Goal: Task Accomplishment & Management: Use online tool/utility

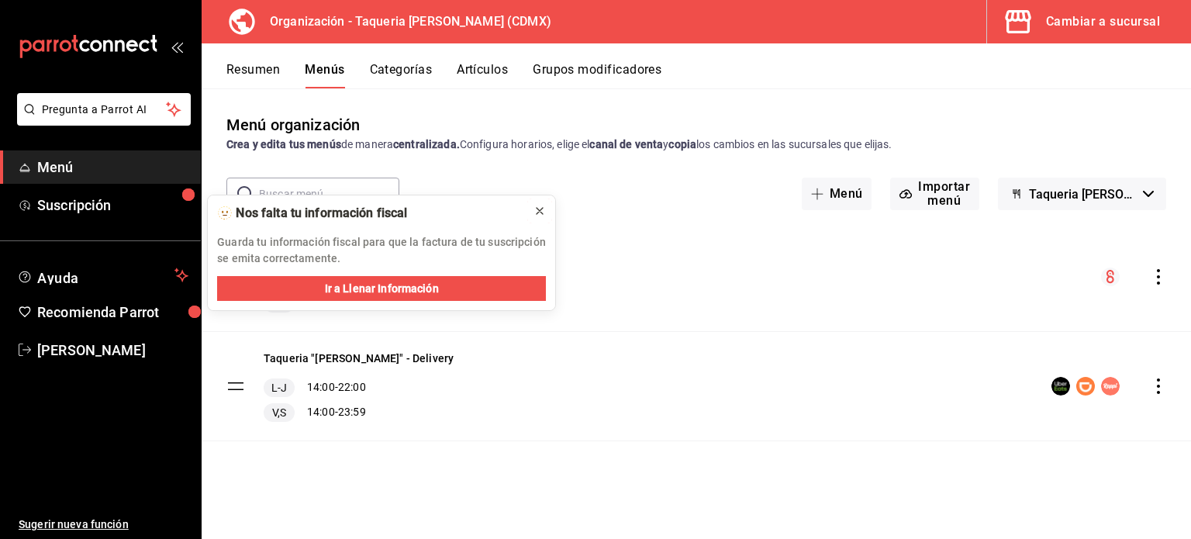
click at [541, 216] on icon at bounding box center [540, 211] width 12 height 12
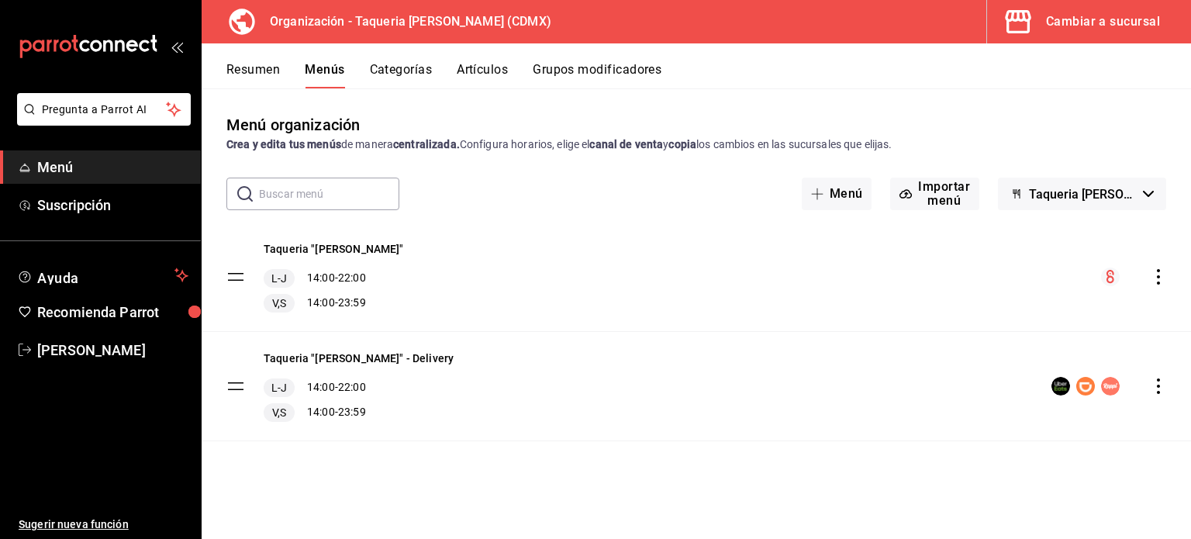
click at [1164, 387] on icon "actions" at bounding box center [1159, 386] width 16 height 16
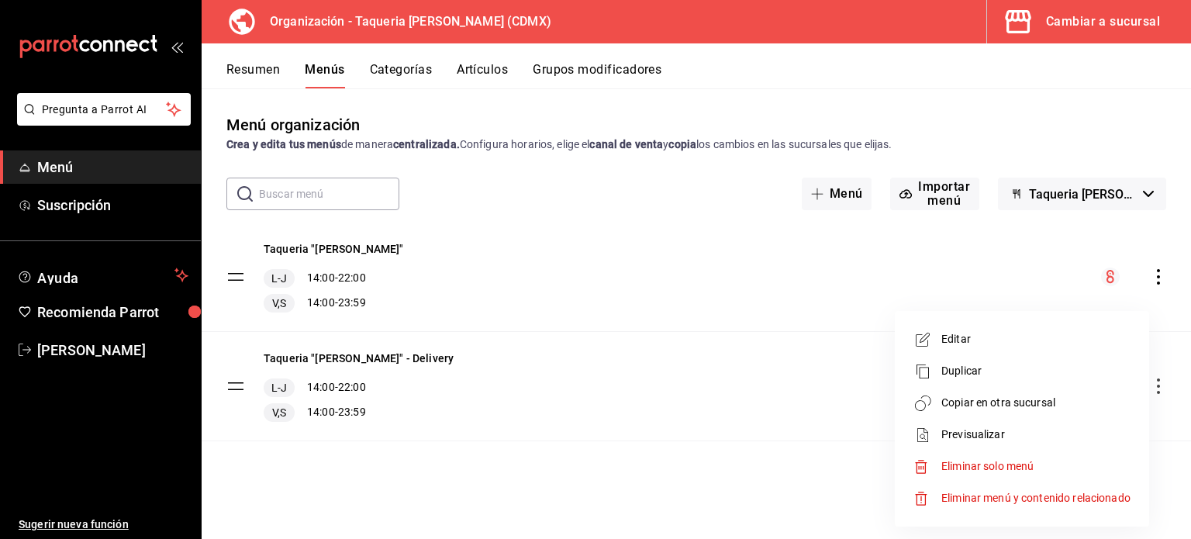
click at [758, 360] on div at bounding box center [595, 269] width 1191 height 539
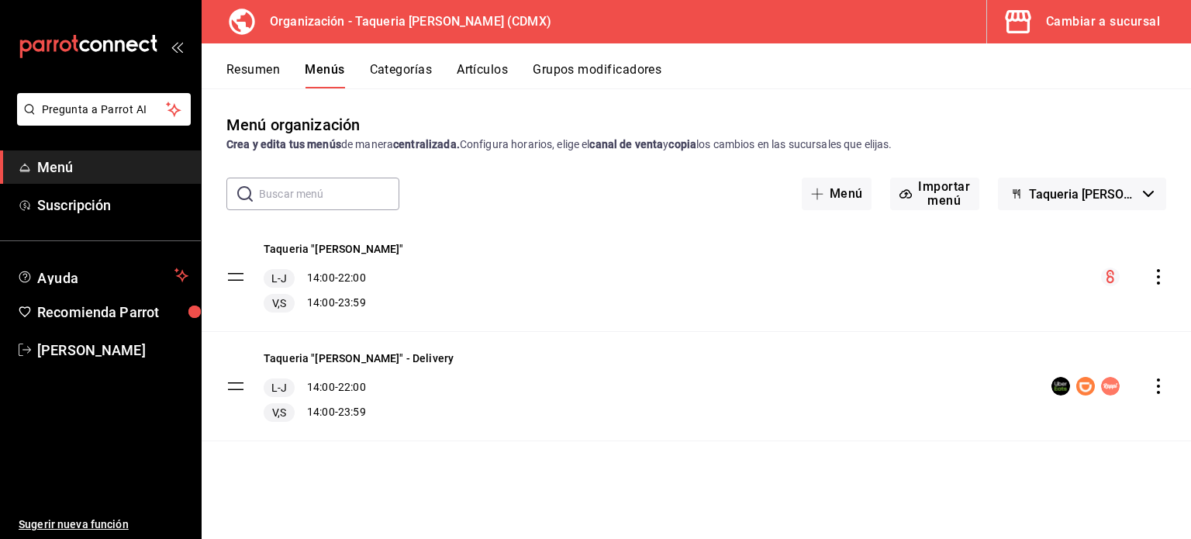
click at [398, 78] on button "Categorías" at bounding box center [401, 75] width 63 height 26
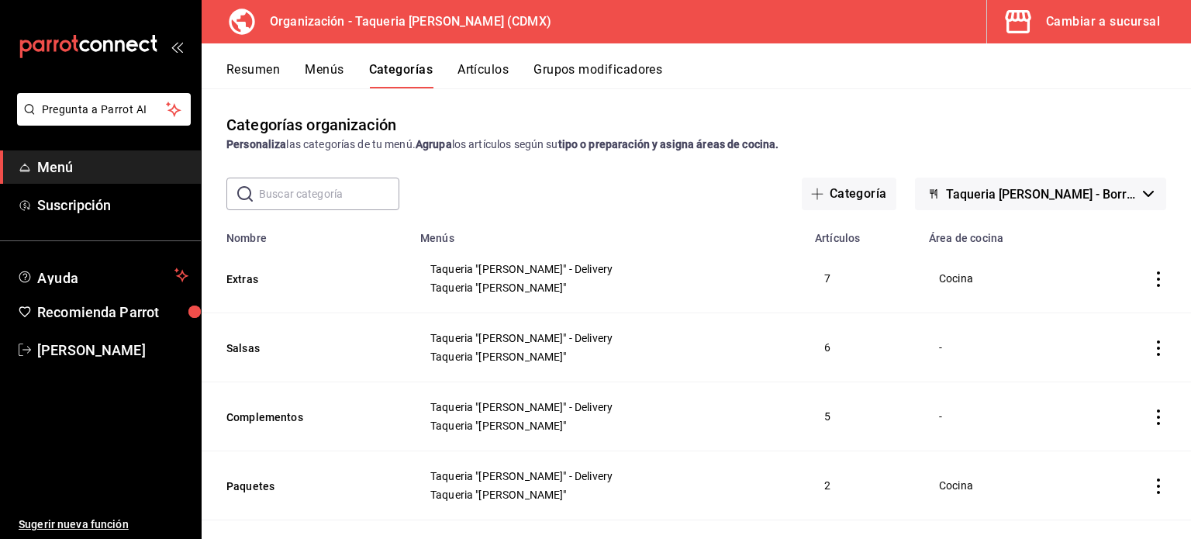
click at [462, 71] on button "Artículos" at bounding box center [483, 75] width 51 height 26
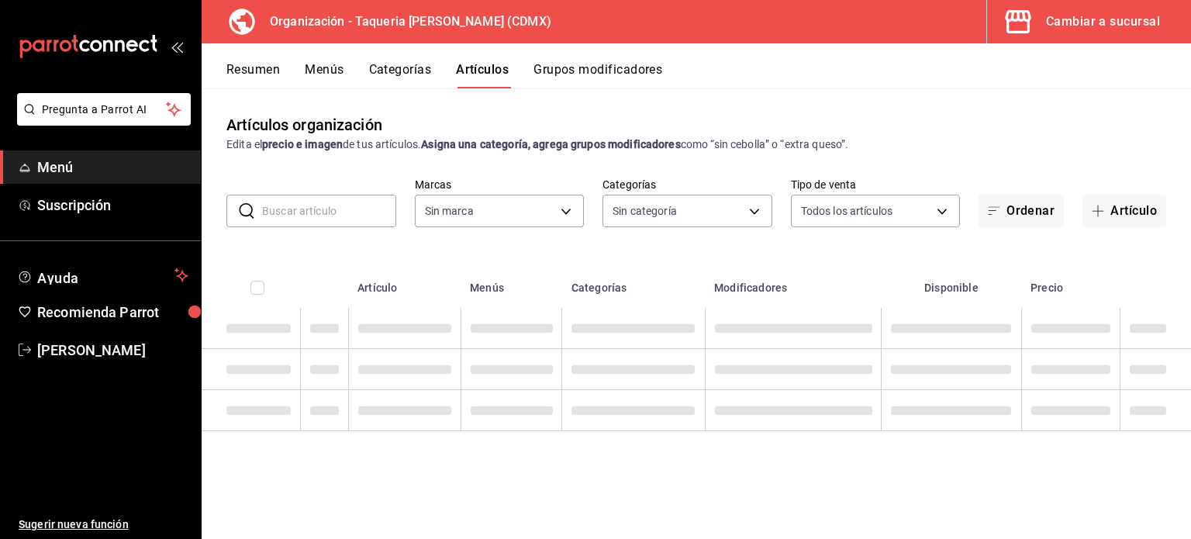
type input "ce101241-e291-4bf4-bb44-606d110127b7"
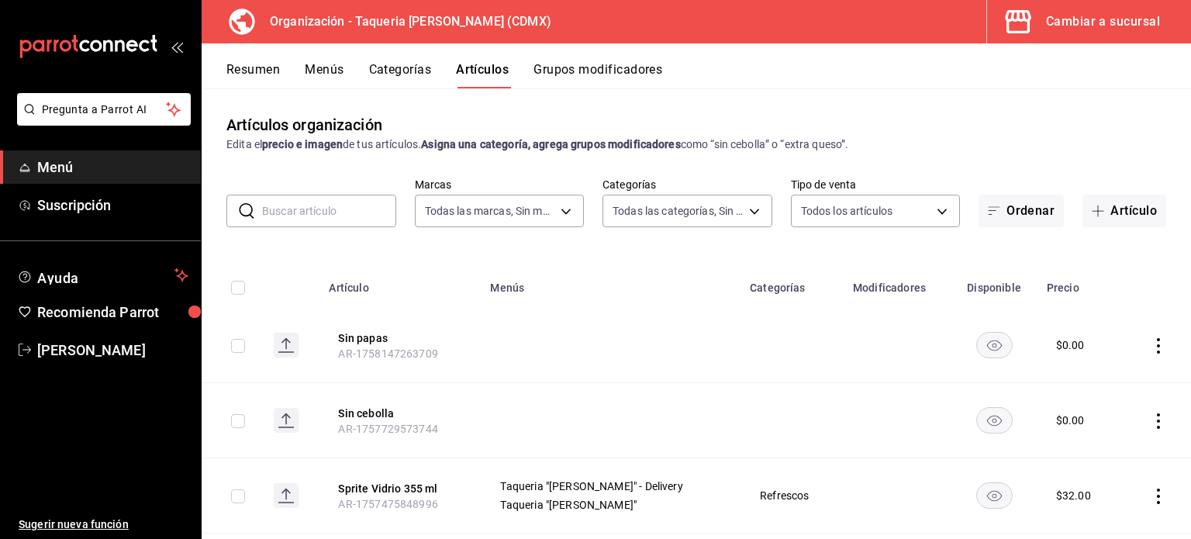
type input "525dfa34-559b-4d38-94f6-aaf585d6ada2,a85c83a3-24f4-47d7-91b1-cd088f40c17e,fc4c7…"
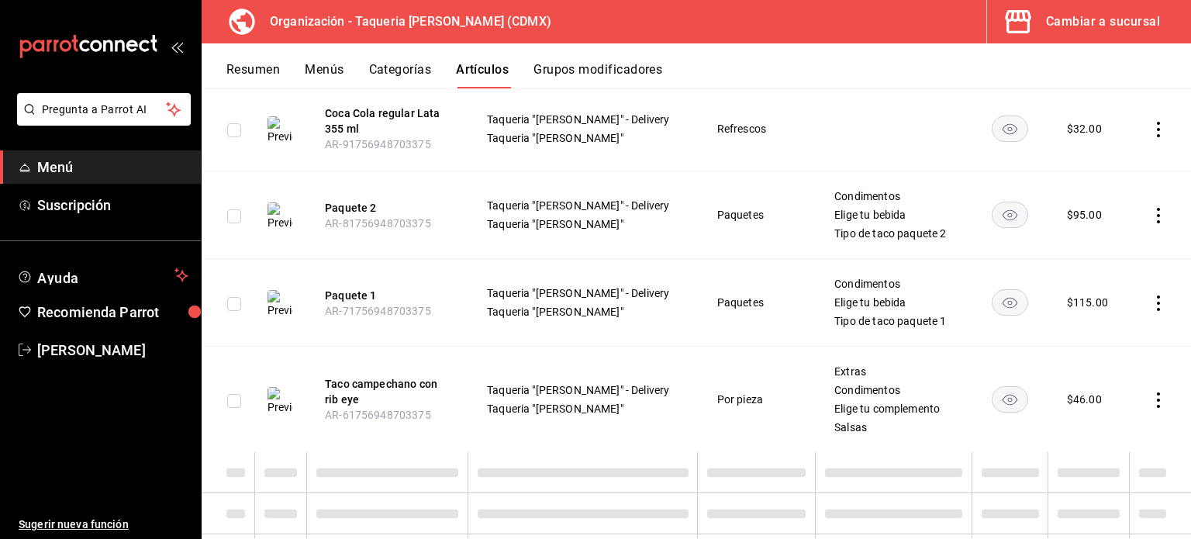
scroll to position [3062, 0]
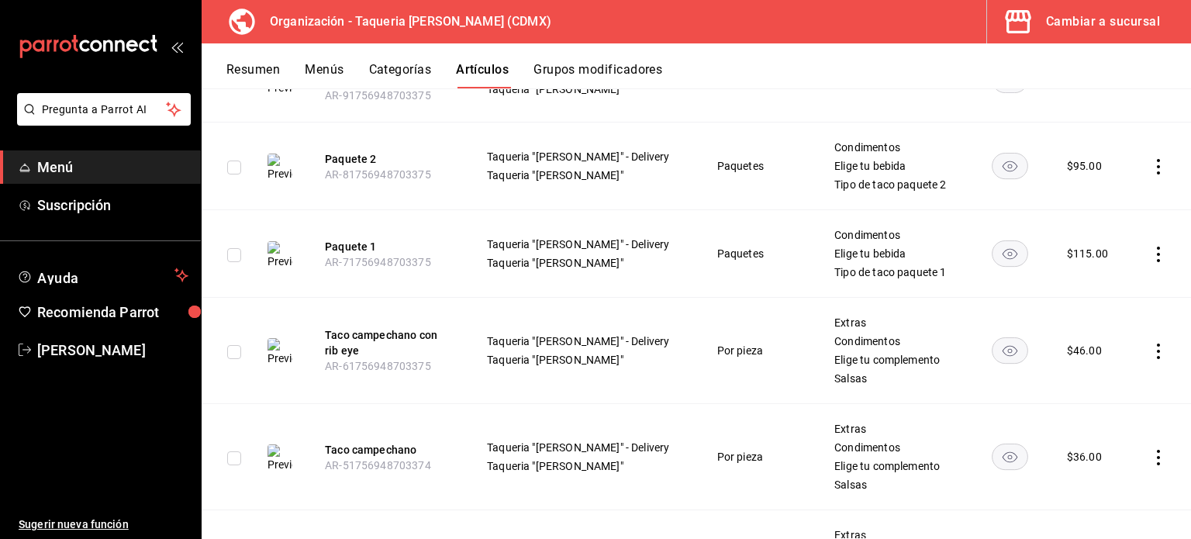
click at [1076, 30] on div "Cambiar a sucursal" at bounding box center [1103, 22] width 114 height 22
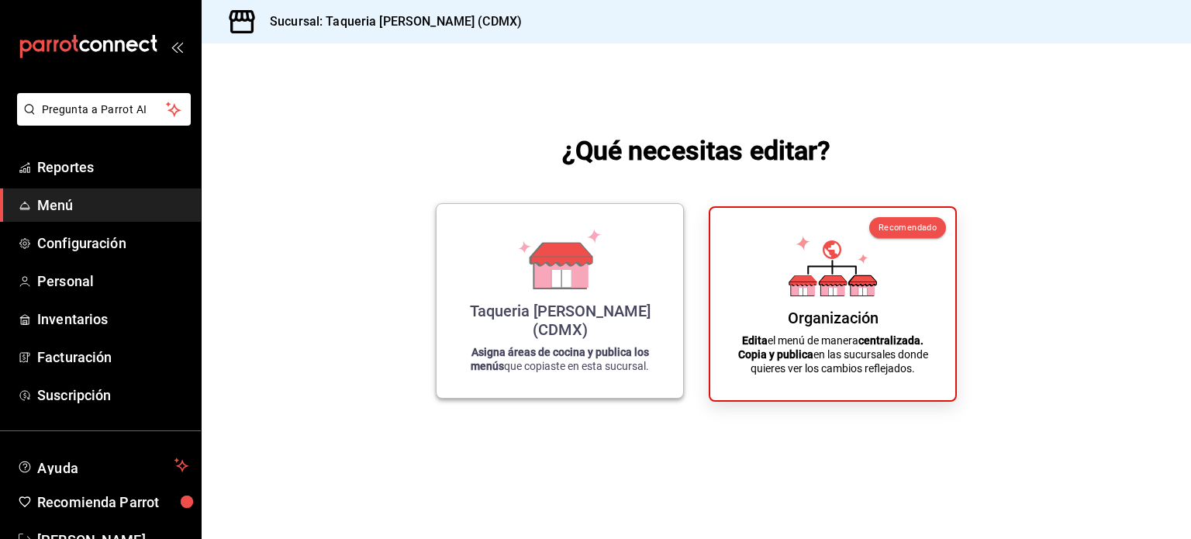
click at [550, 265] on icon at bounding box center [561, 254] width 61 height 22
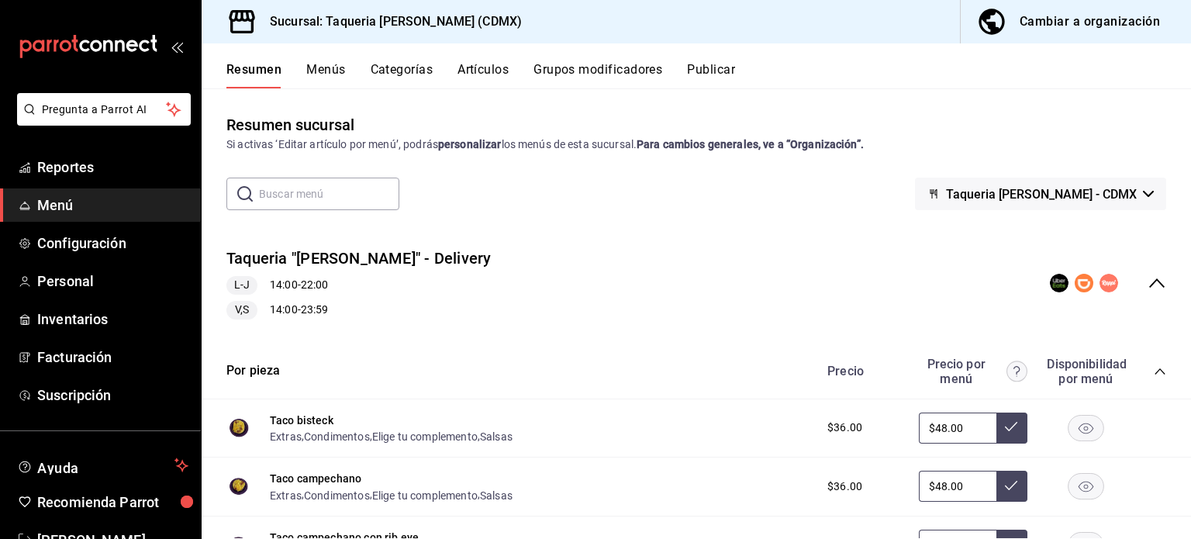
click at [717, 68] on button "Publicar" at bounding box center [711, 75] width 48 height 26
